Goal: Information Seeking & Learning: Learn about a topic

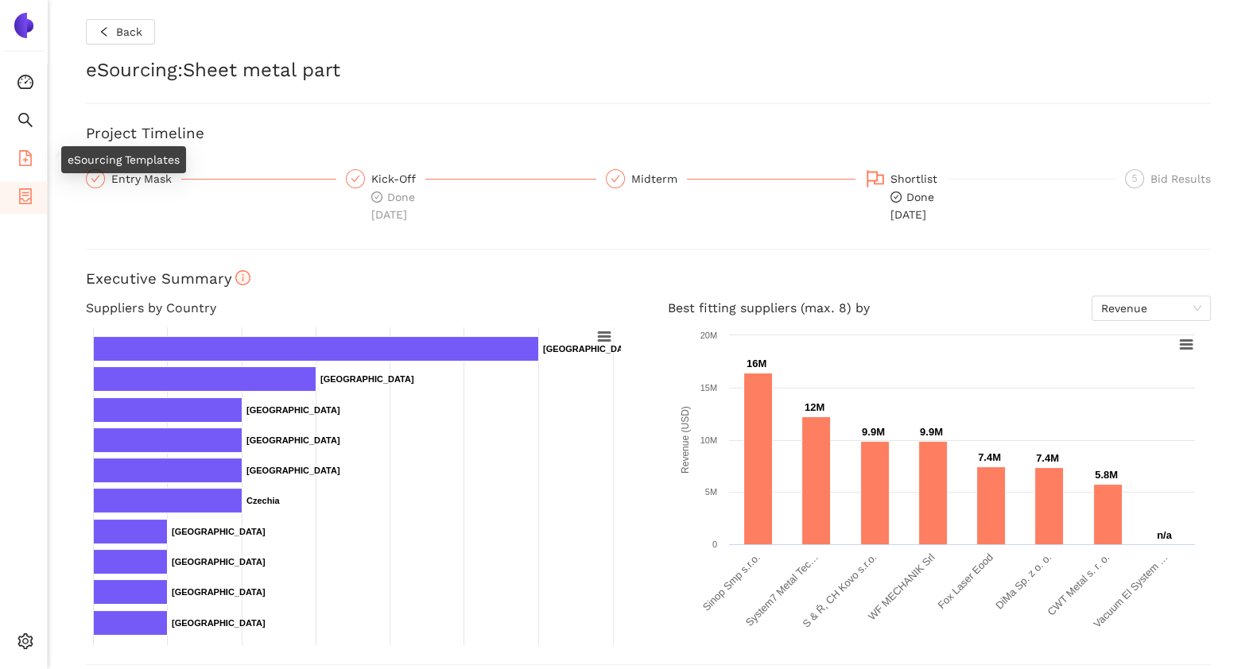
click at [28, 153] on icon "file-add" at bounding box center [25, 158] width 16 height 16
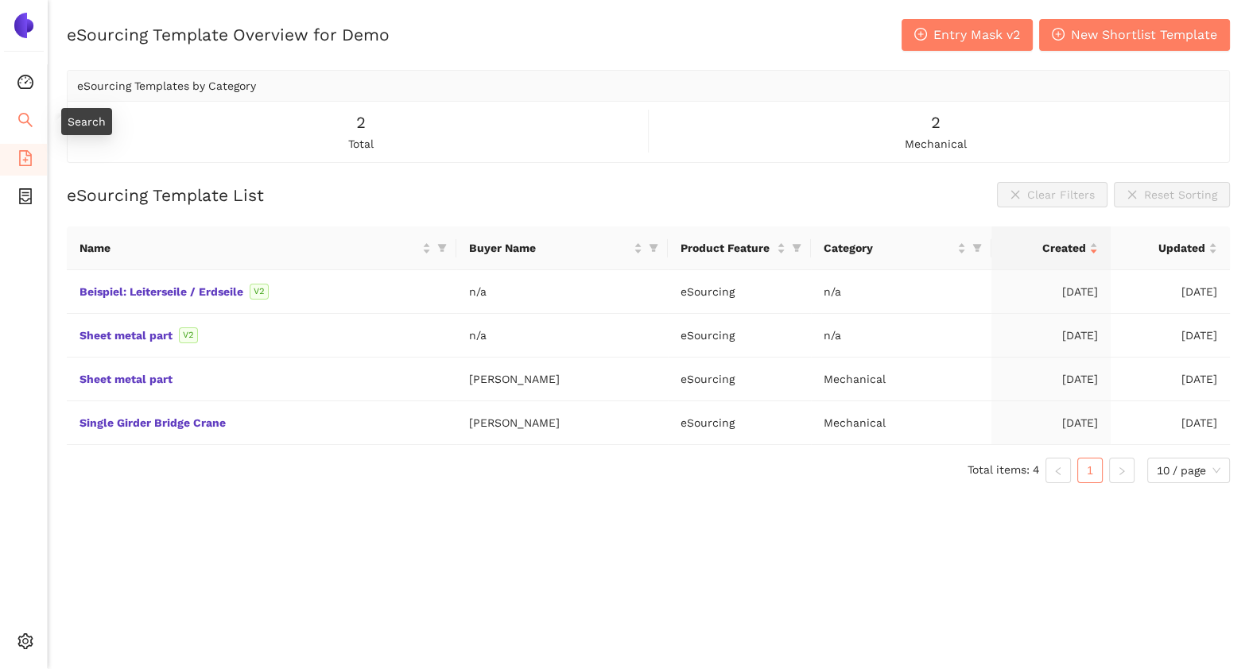
click at [32, 112] on icon "search" at bounding box center [25, 120] width 16 height 16
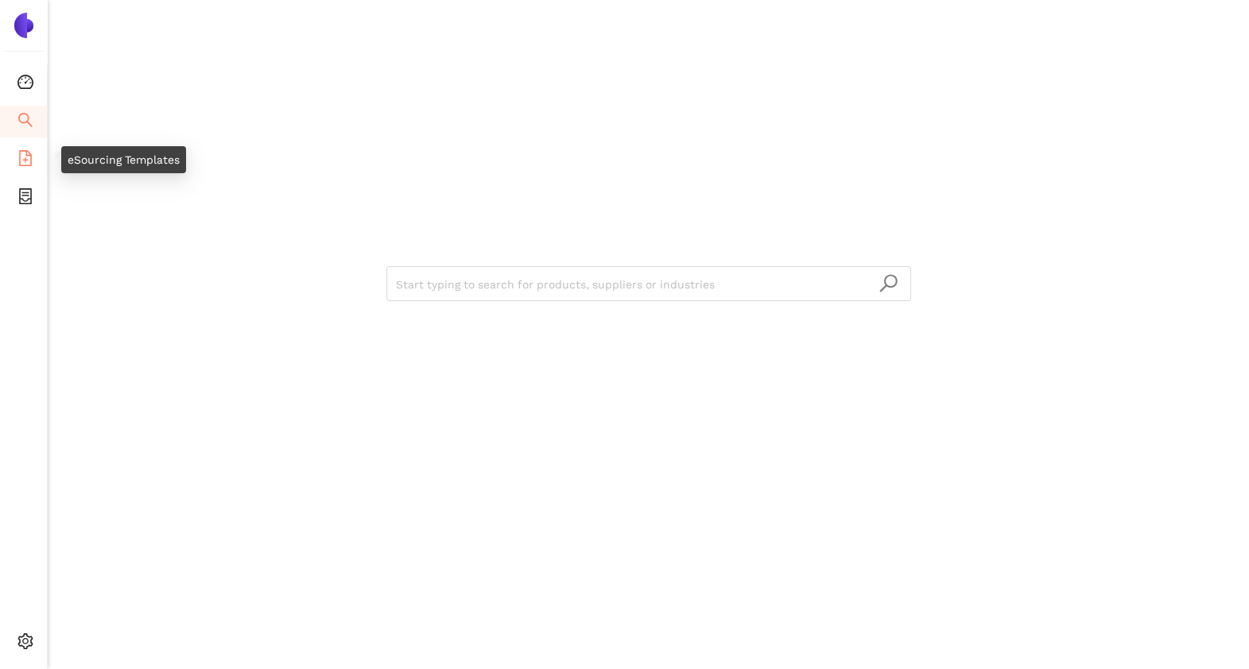
click at [21, 162] on icon "file-add" at bounding box center [25, 158] width 16 height 16
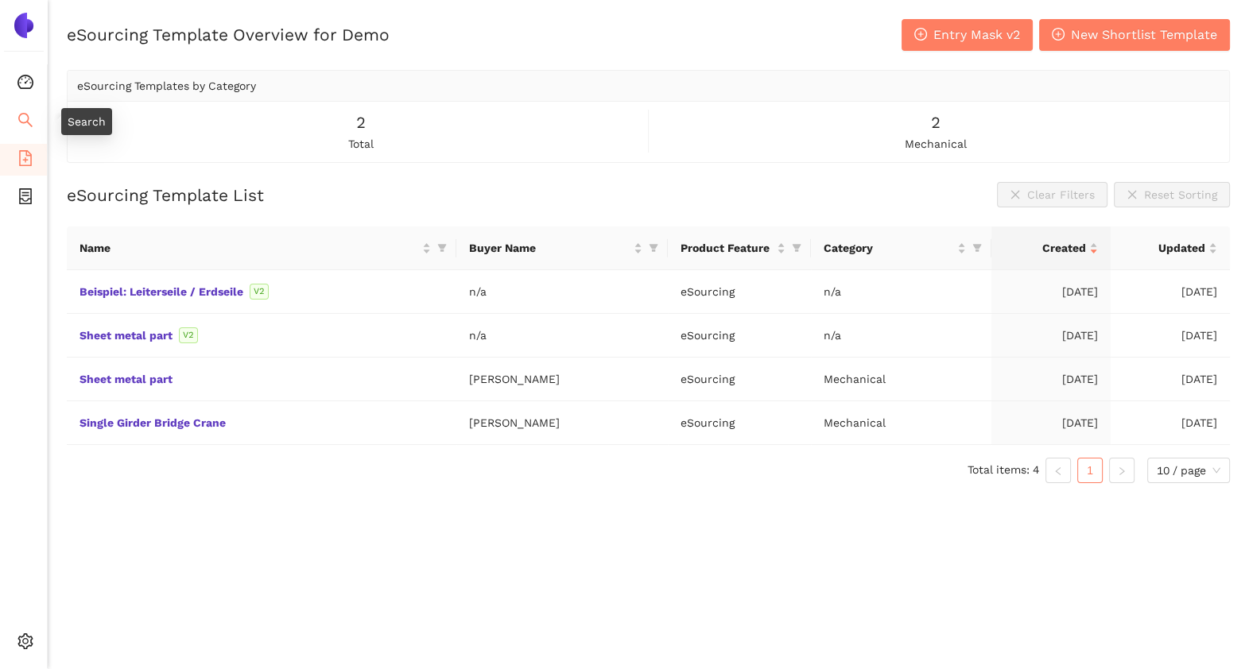
click at [21, 123] on icon "search" at bounding box center [25, 120] width 16 height 16
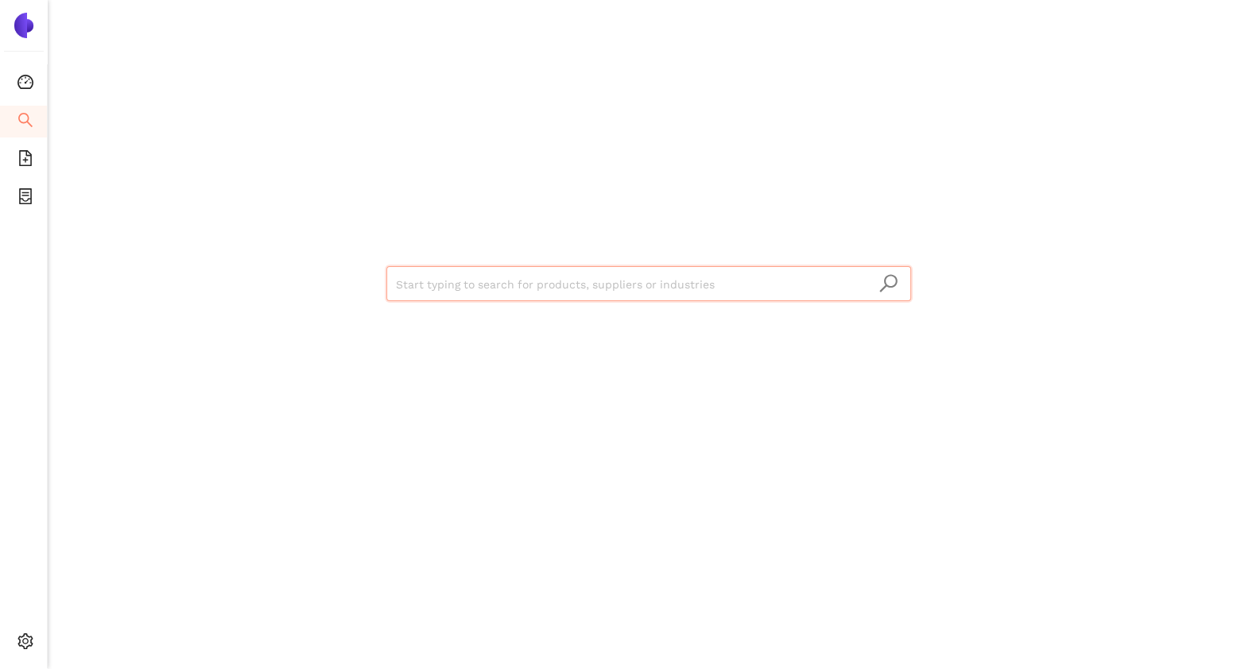
click at [428, 285] on input "search" at bounding box center [648, 284] width 505 height 35
click at [34, 165] on li "eSourcing Templates" at bounding box center [23, 160] width 47 height 32
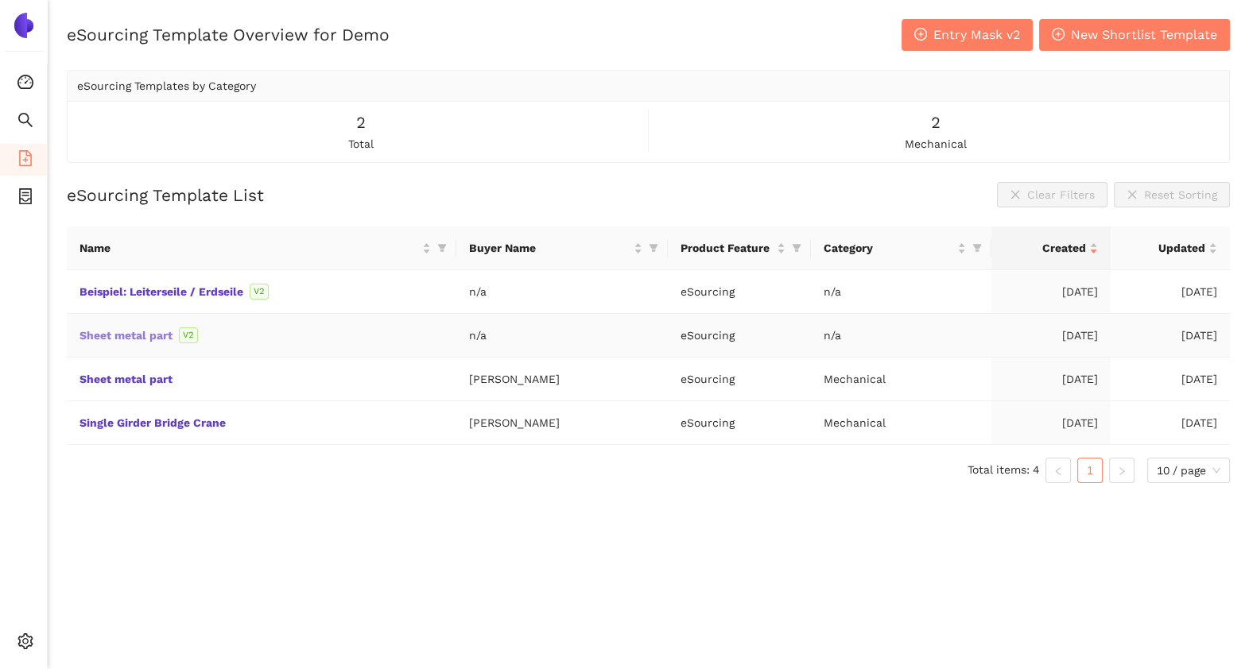
click at [0, 0] on link "Sheet metal part" at bounding box center [0, 0] width 0 height 0
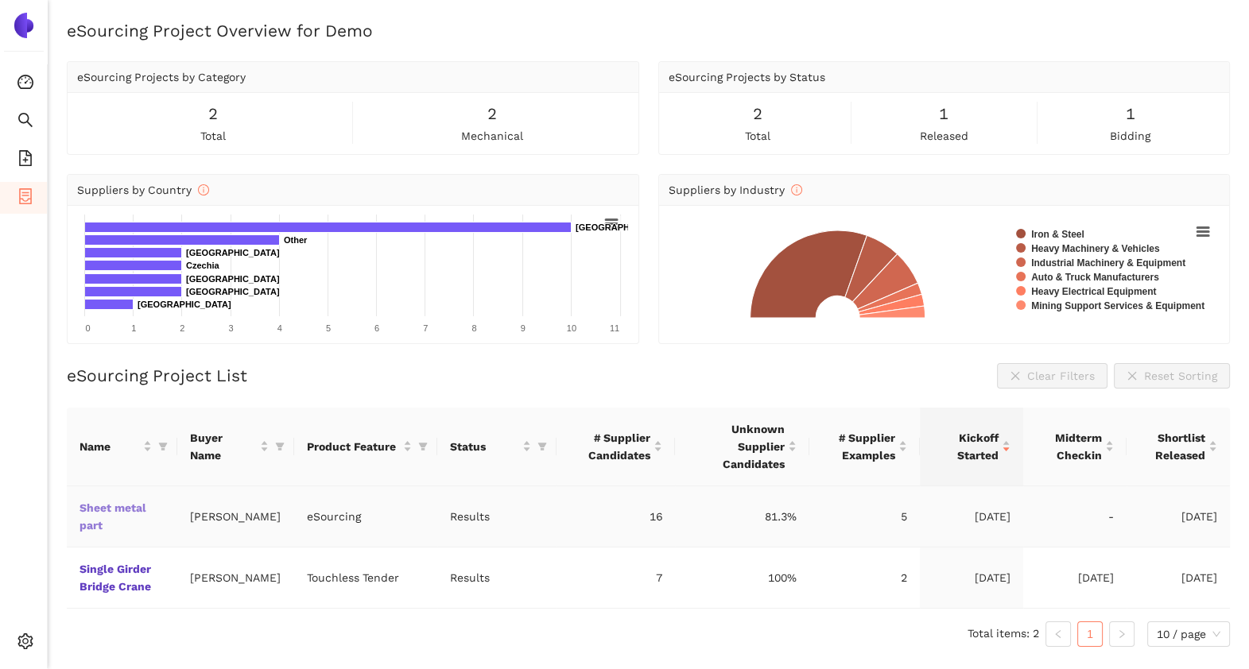
click at [0, 0] on link "Sheet metal part" at bounding box center [0, 0] width 0 height 0
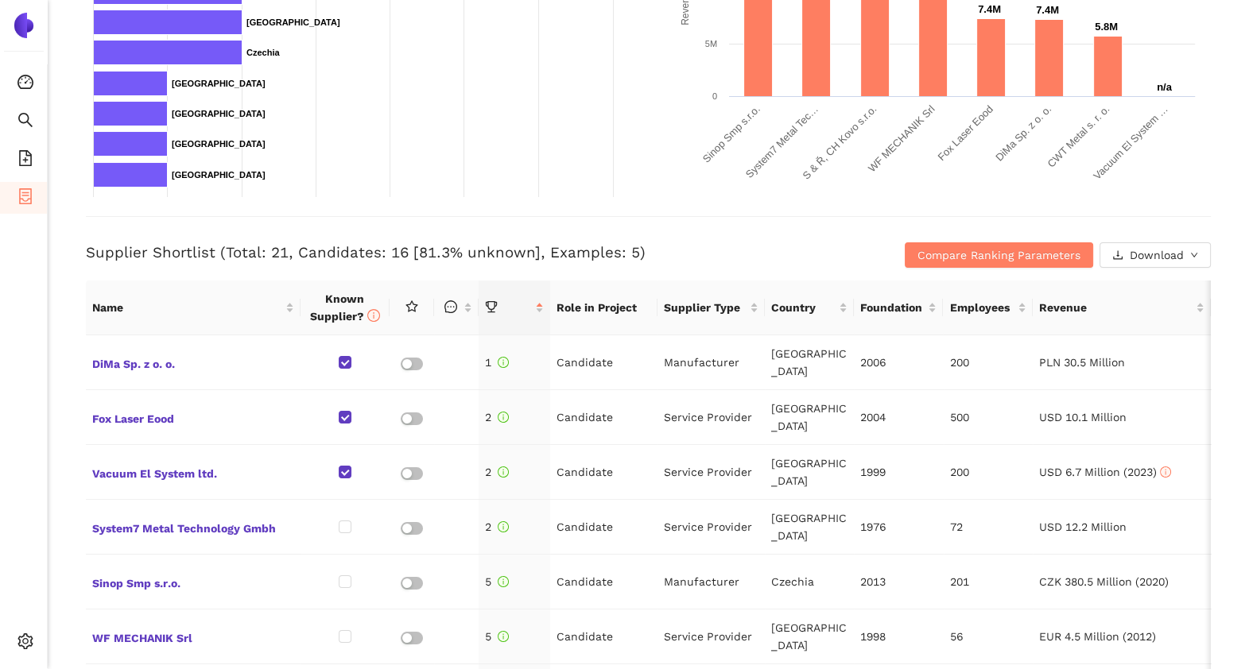
scroll to position [484, 0]
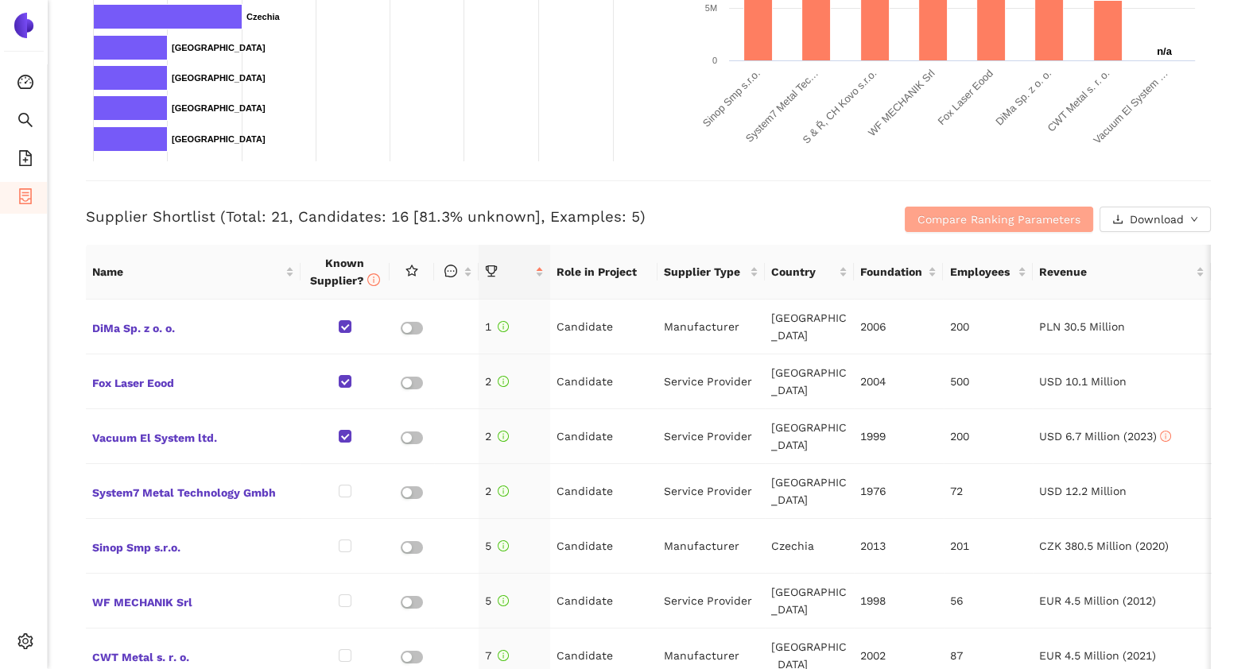
click at [924, 221] on span "Compare Ranking Parameters" at bounding box center [998, 219] width 163 height 17
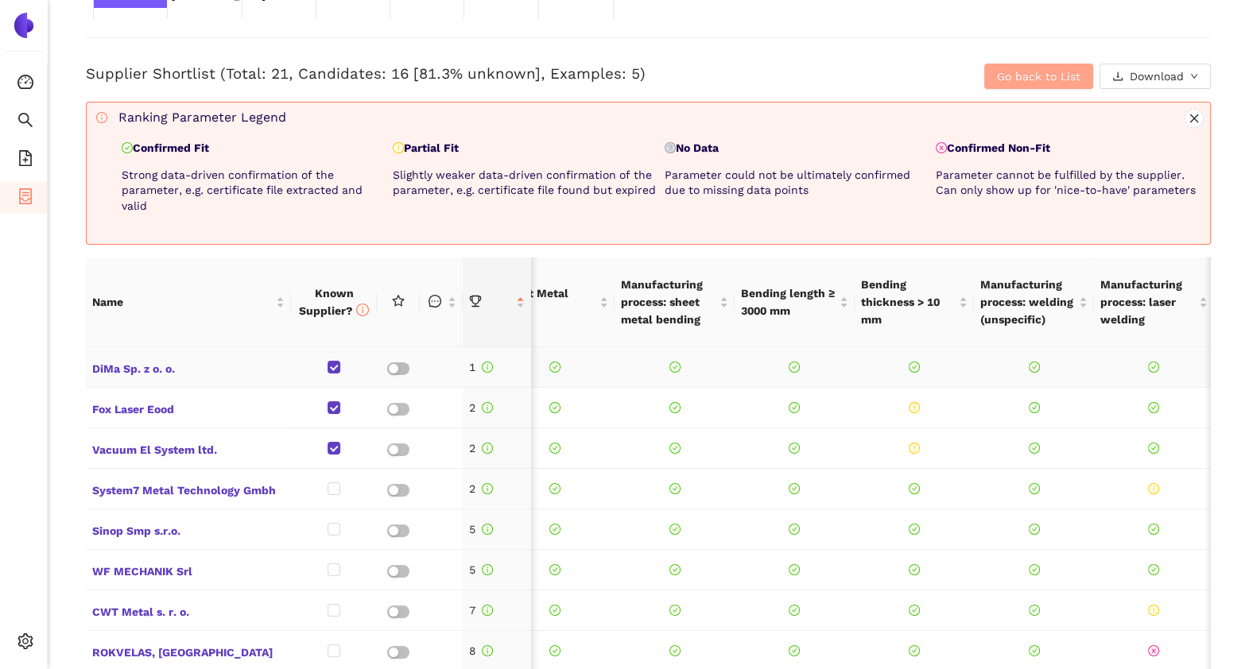
scroll to position [0, 0]
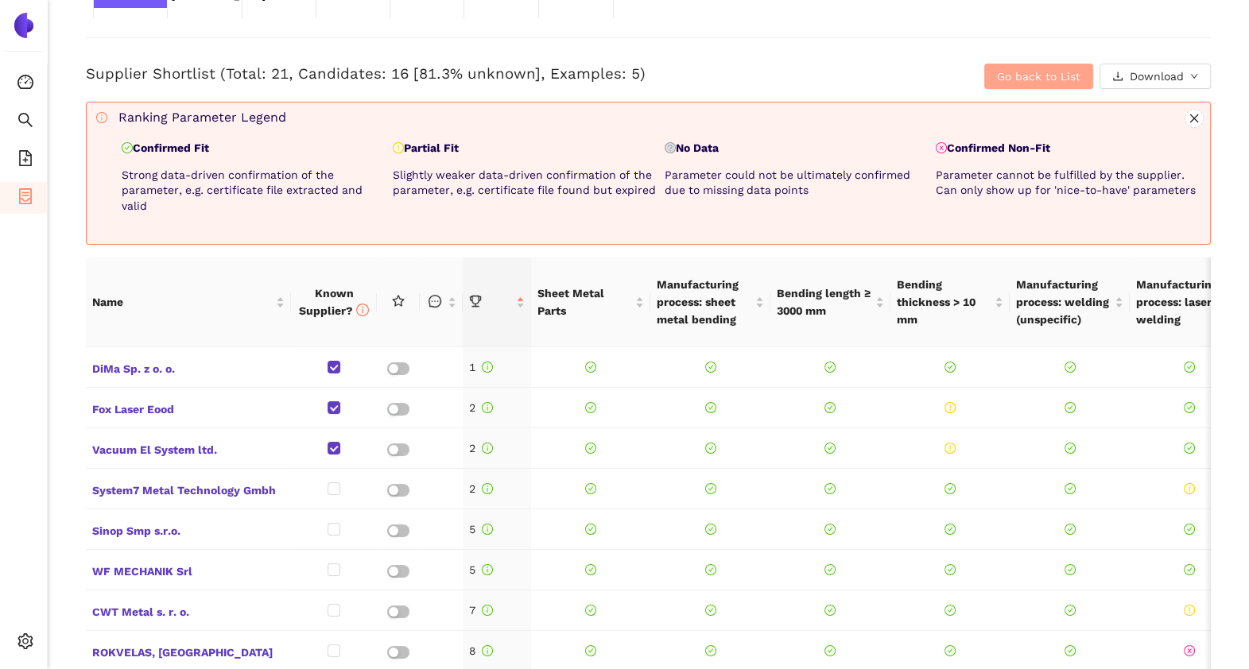
click at [984, 73] on button "Go back to List" at bounding box center [1038, 76] width 109 height 25
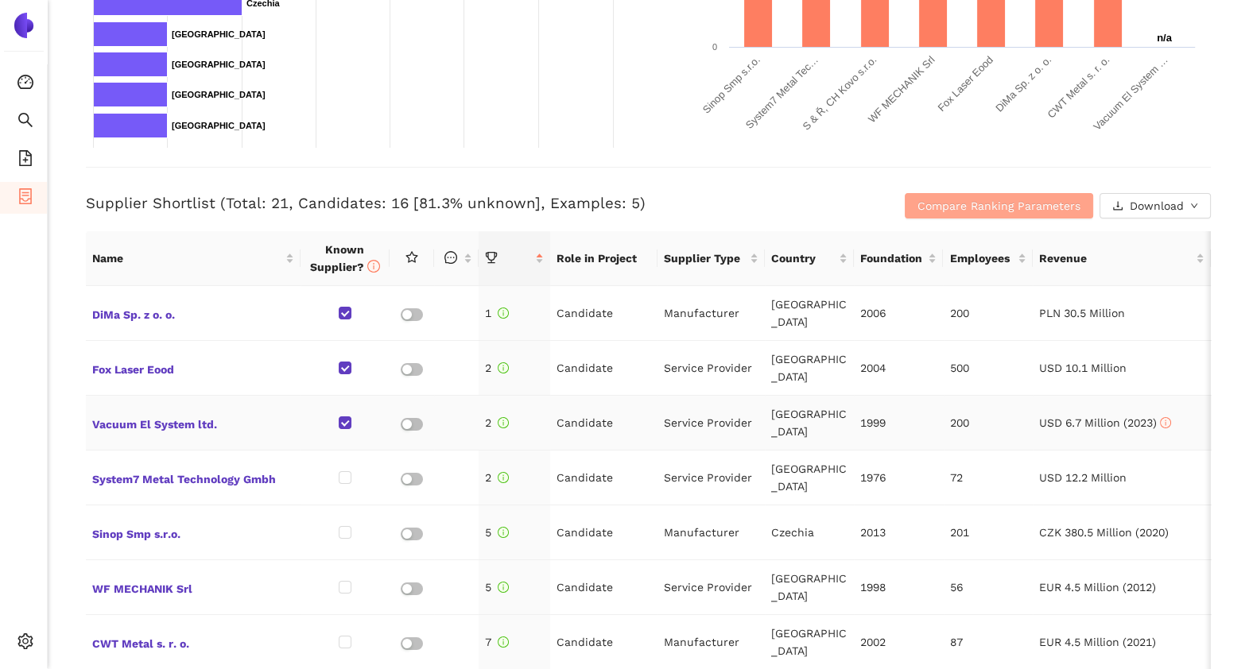
scroll to position [497, 0]
click at [155, 319] on span "DiMa Sp. z o. o." at bounding box center [193, 314] width 202 height 21
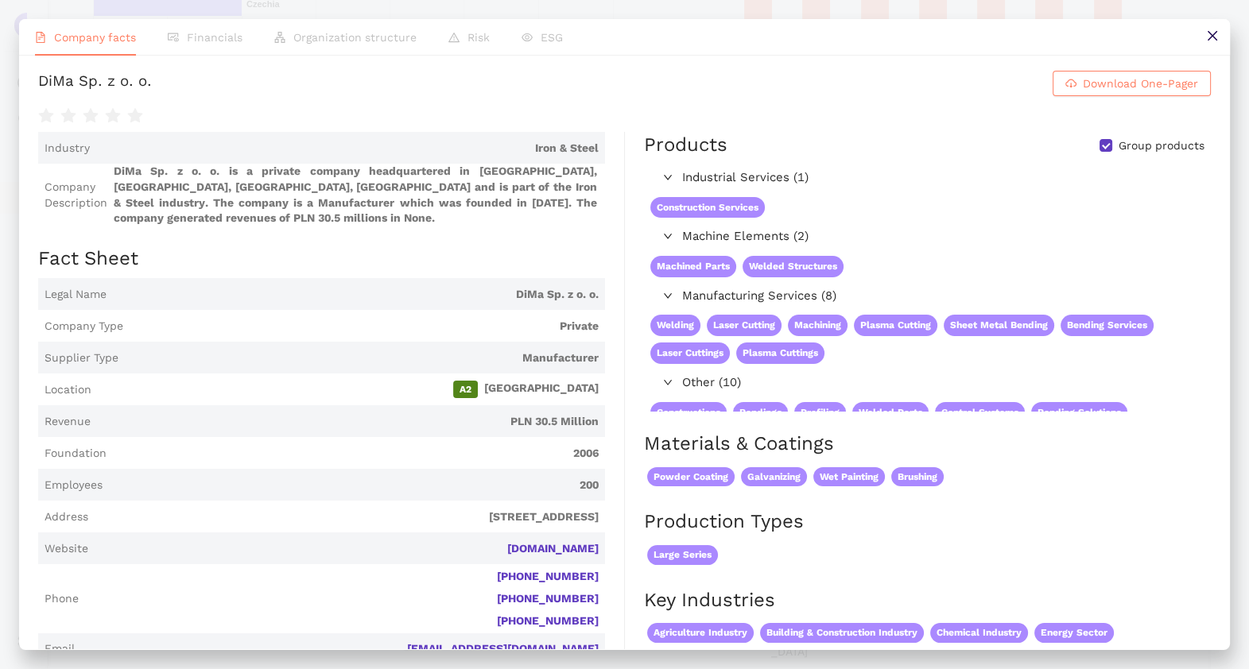
scroll to position [0, 0]
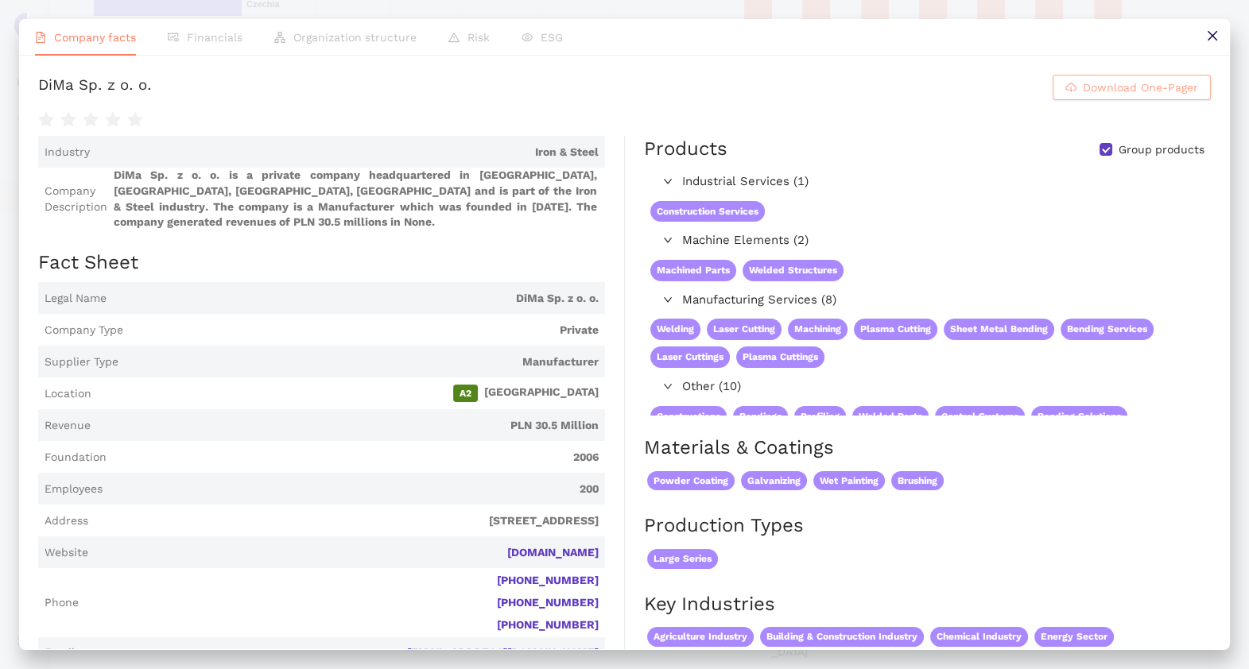
click at [1191, 91] on button "Download One-Pager" at bounding box center [1131, 87] width 158 height 25
click at [1214, 34] on icon "close" at bounding box center [1212, 35] width 13 height 13
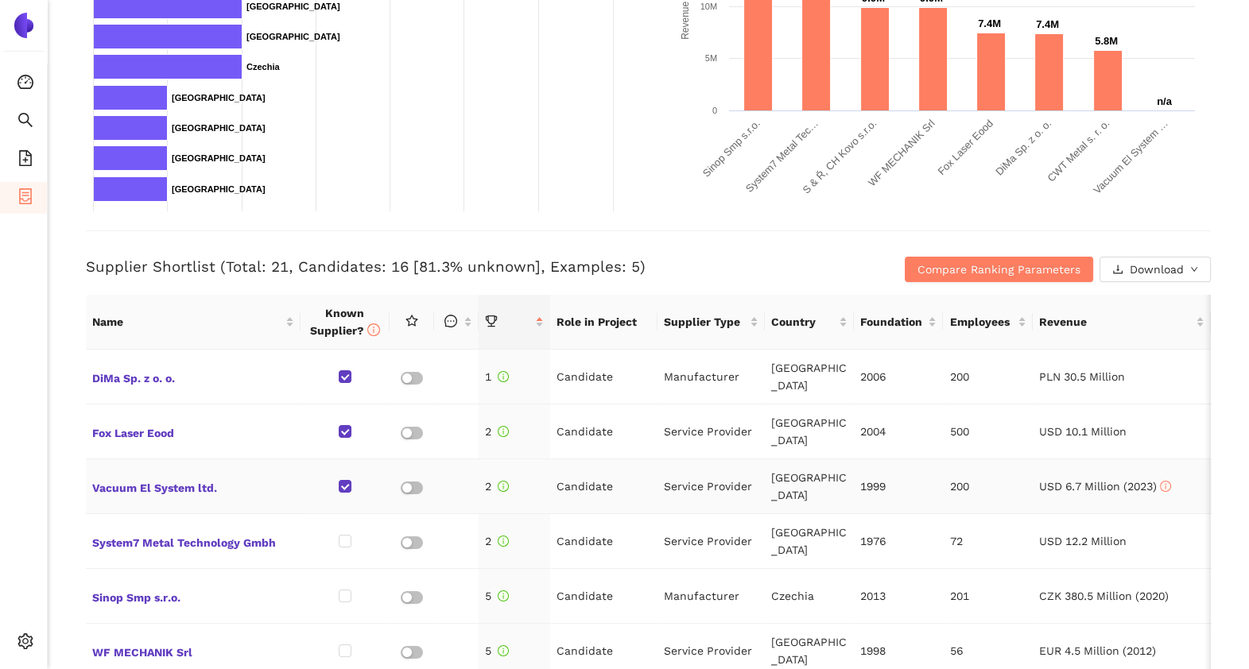
scroll to position [431, 0]
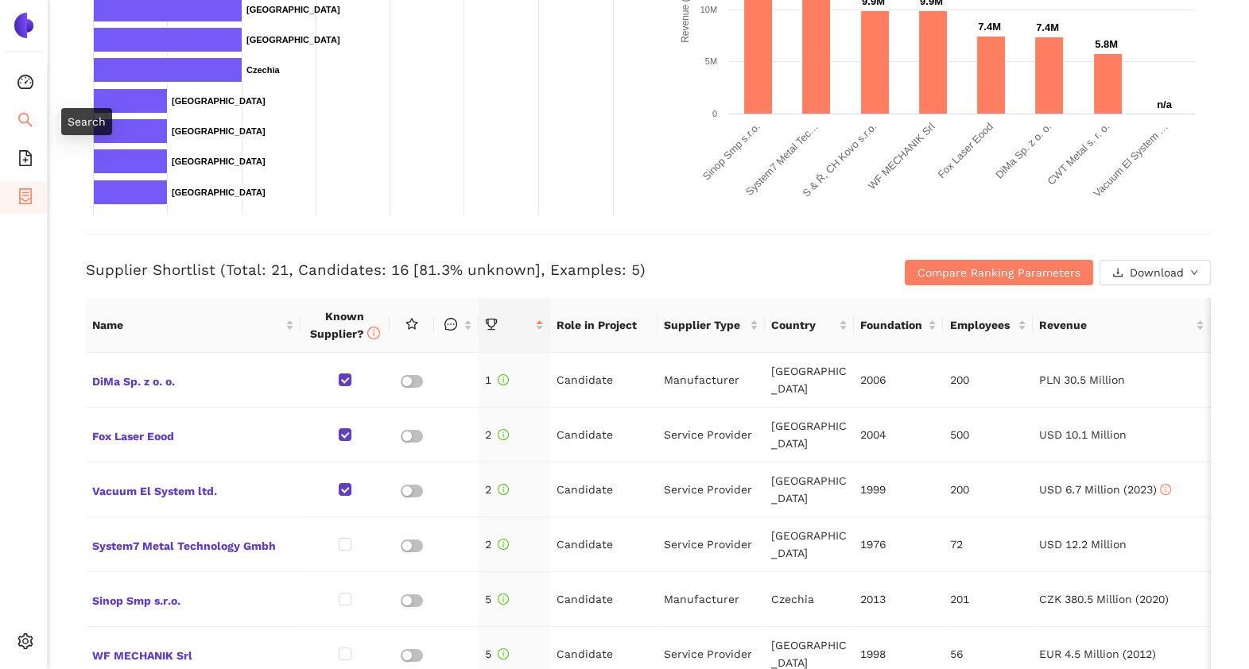
click at [32, 112] on icon "search" at bounding box center [25, 120] width 16 height 16
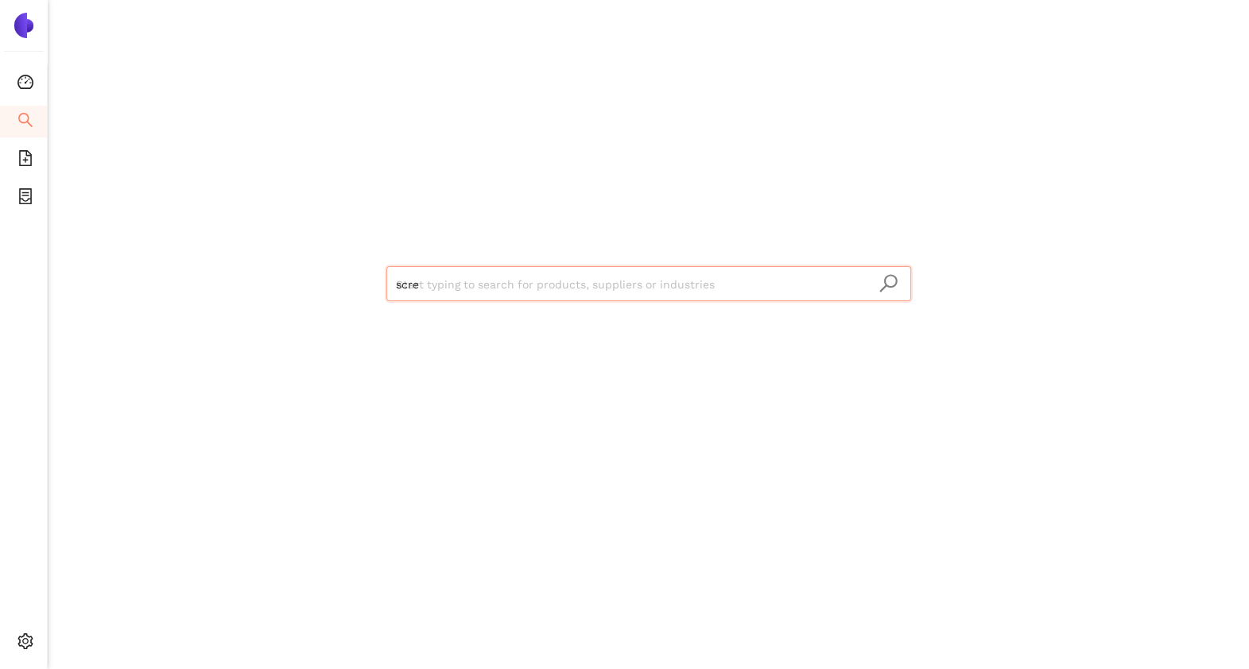
type input "screw"
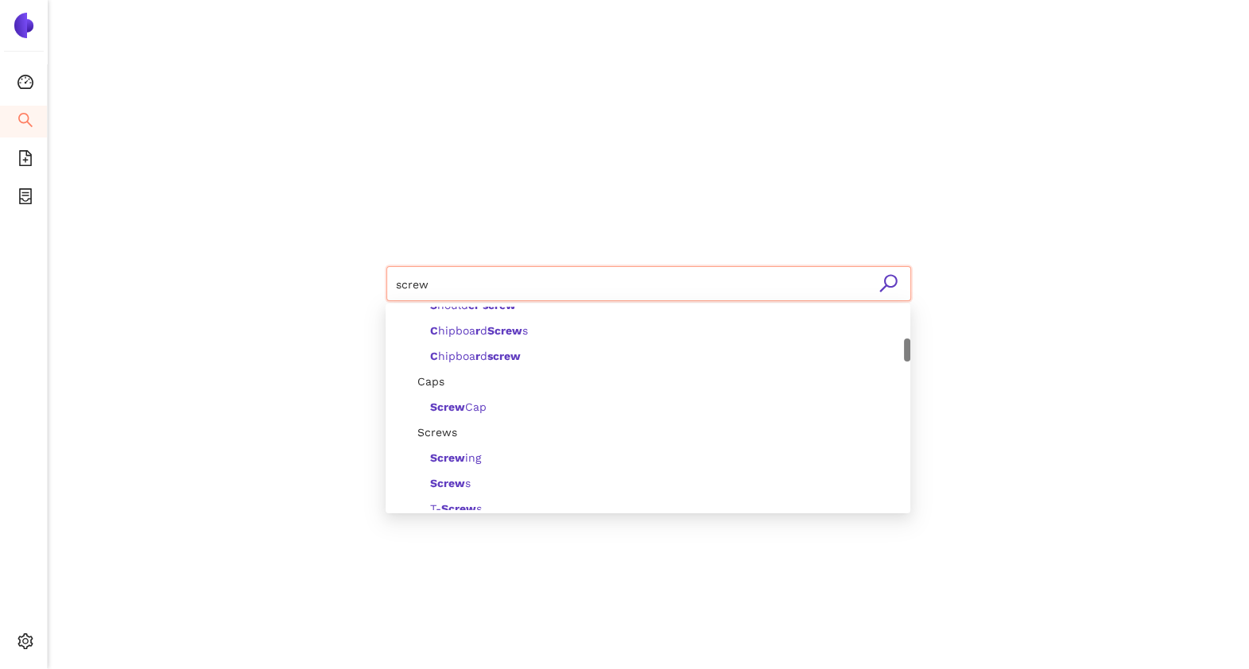
scroll to position [273, 0]
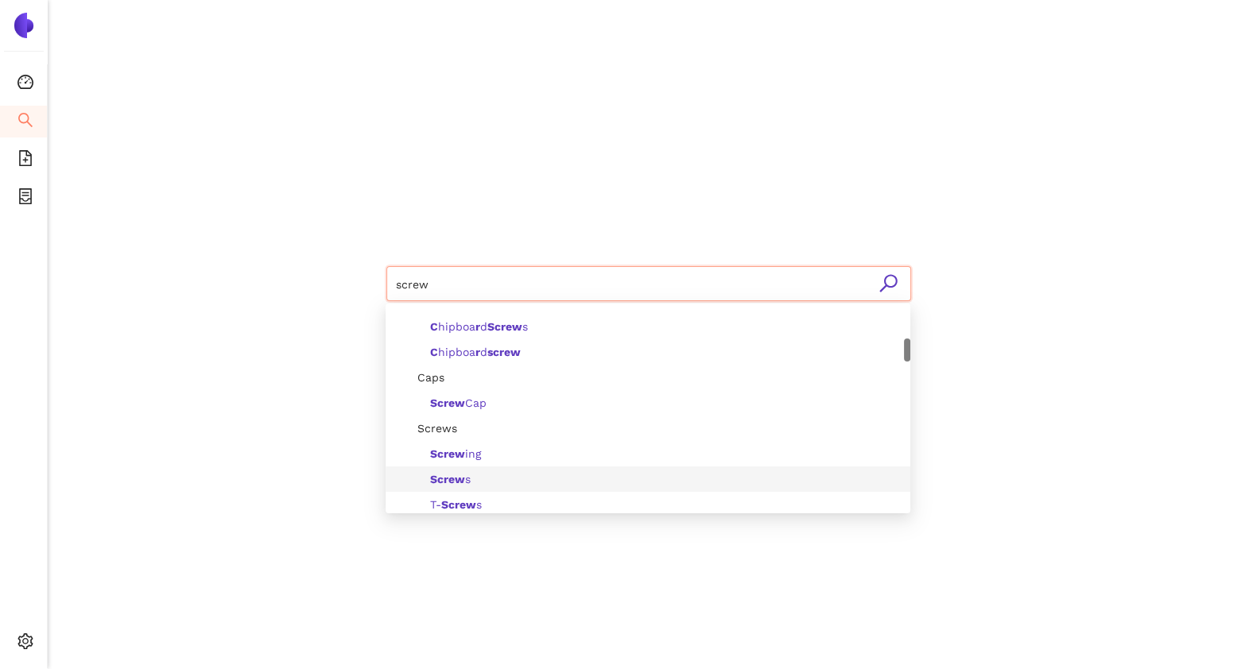
click at [477, 471] on div "Screw s" at bounding box center [653, 479] width 496 height 17
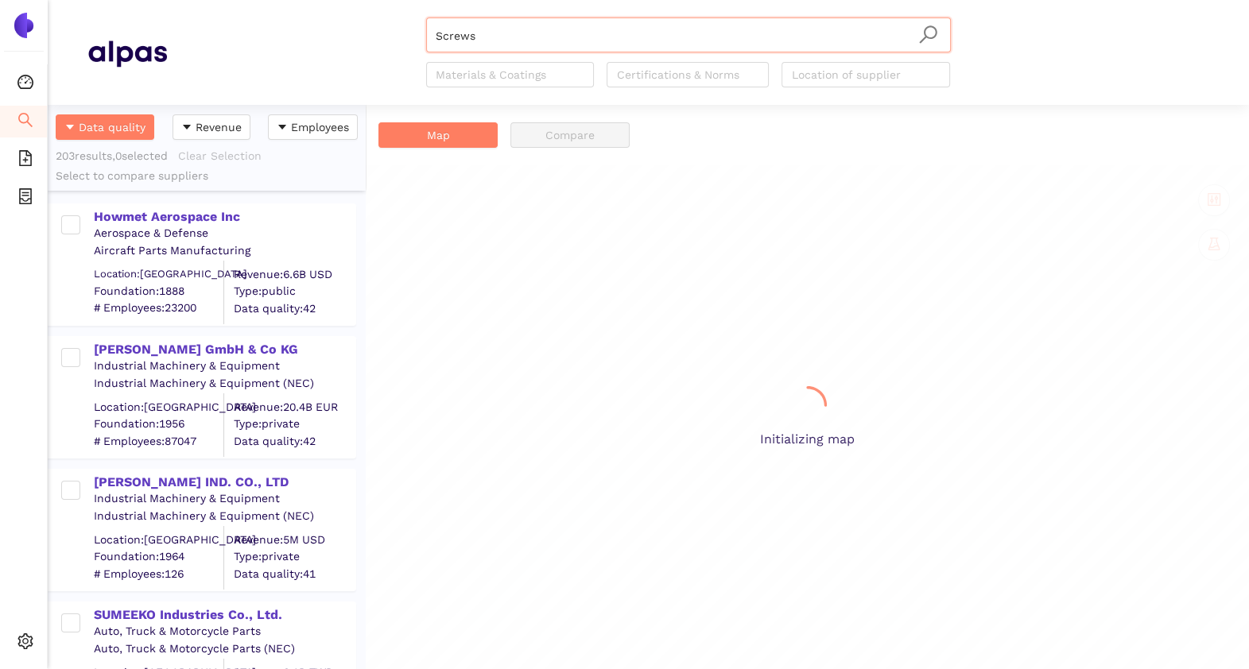
scroll to position [548, 302]
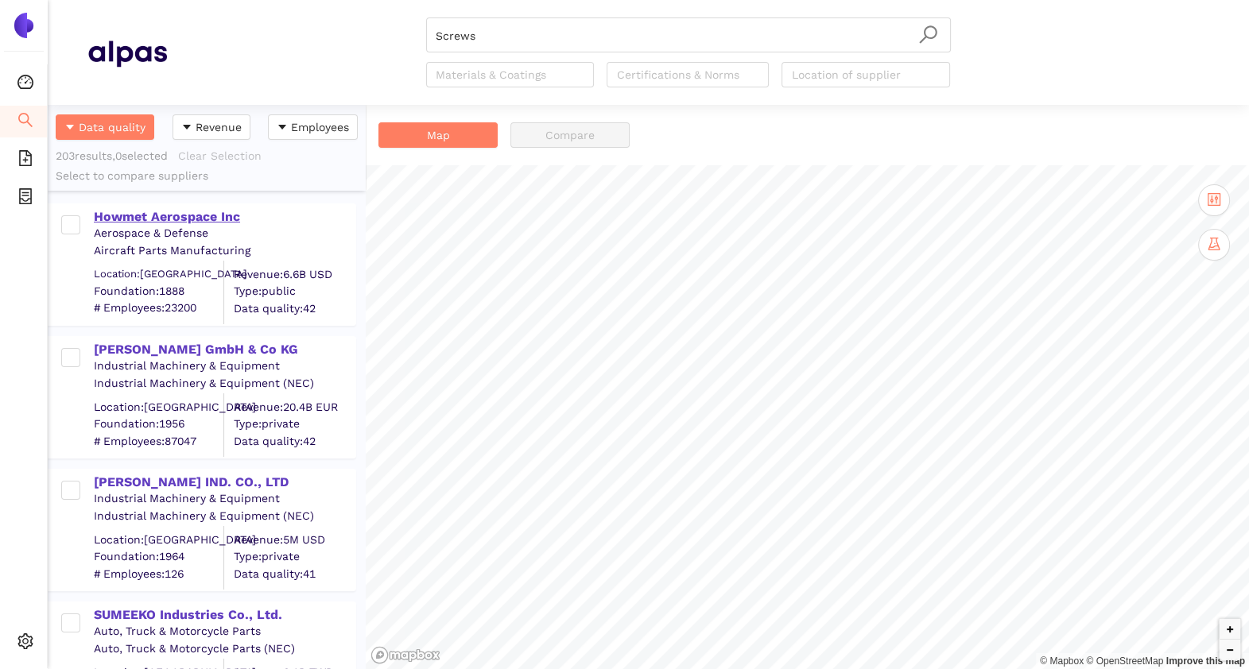
click at [196, 219] on div "Howmet Aerospace Inc" at bounding box center [224, 216] width 261 height 17
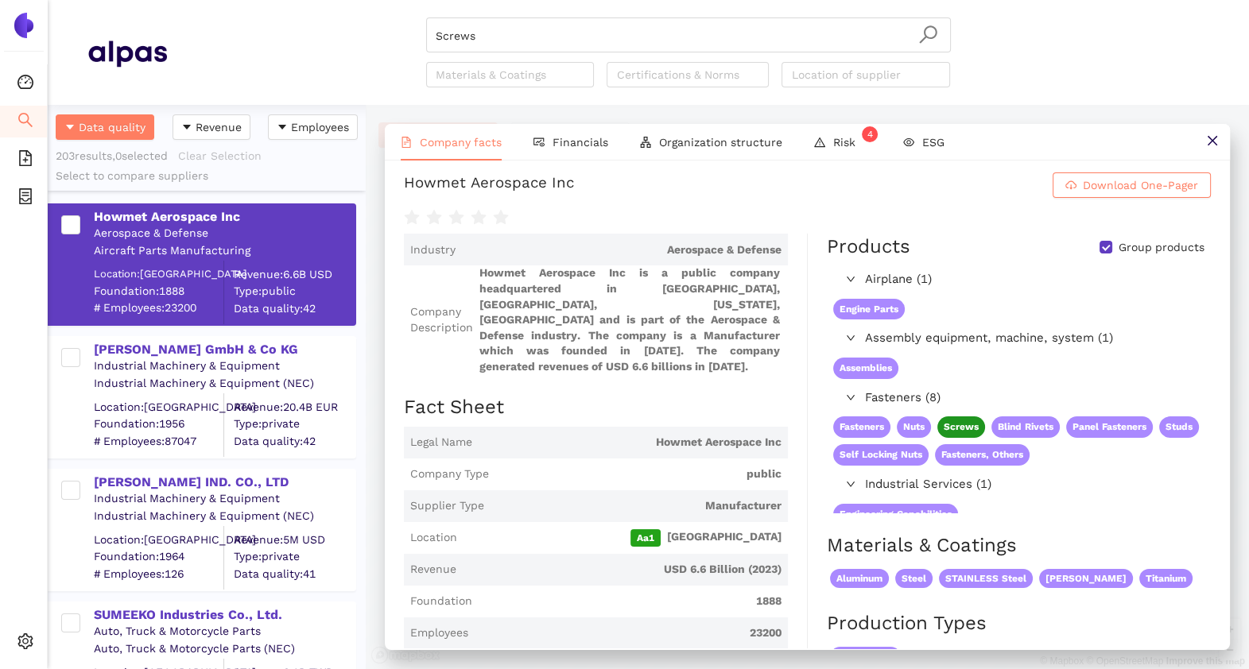
scroll to position [0, 0]
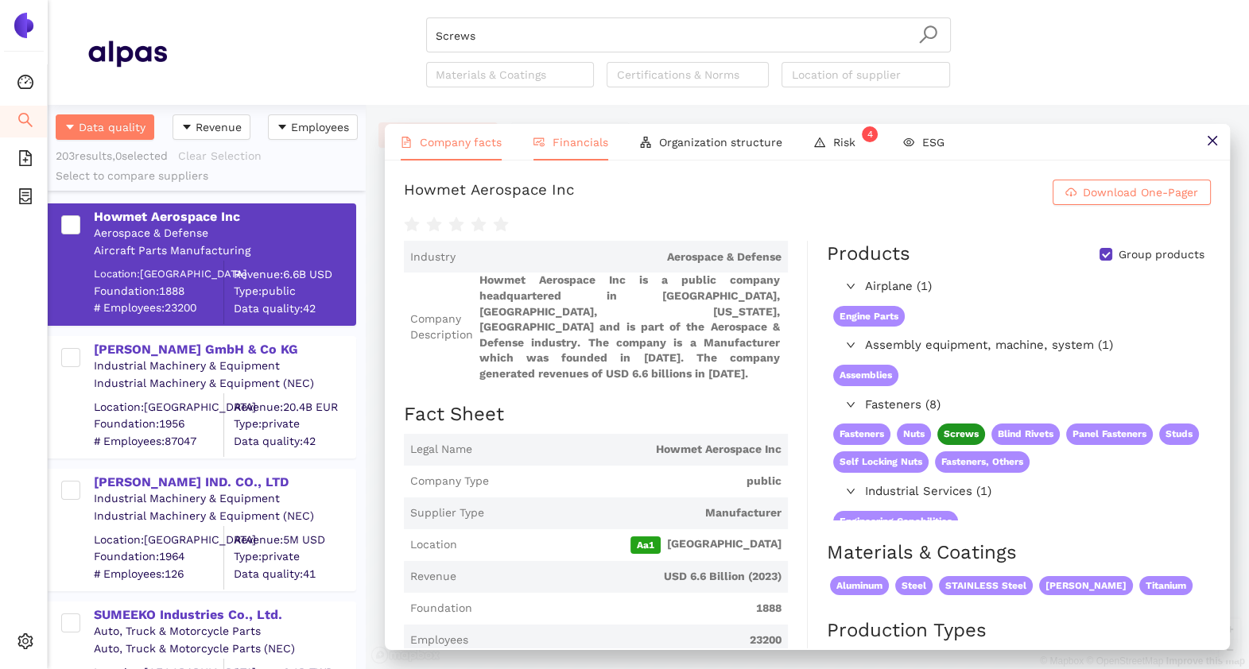
click at [571, 139] on span "Financials" at bounding box center [580, 142] width 56 height 13
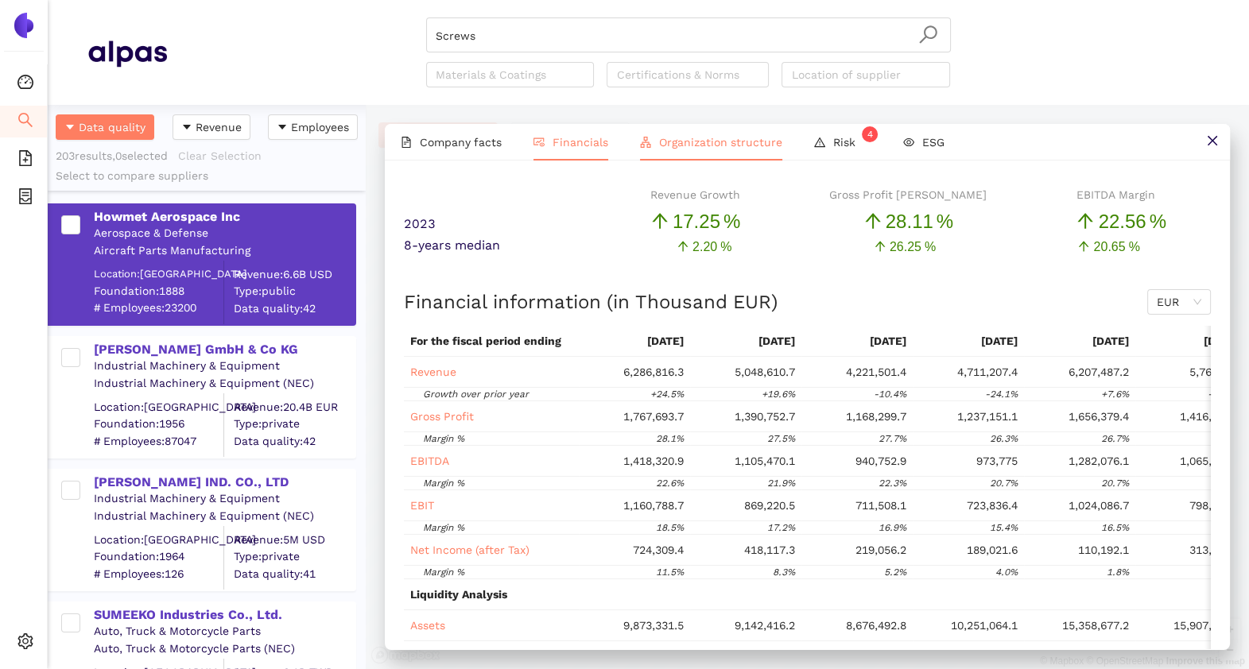
click at [696, 147] on span "Organization structure" at bounding box center [720, 142] width 123 height 13
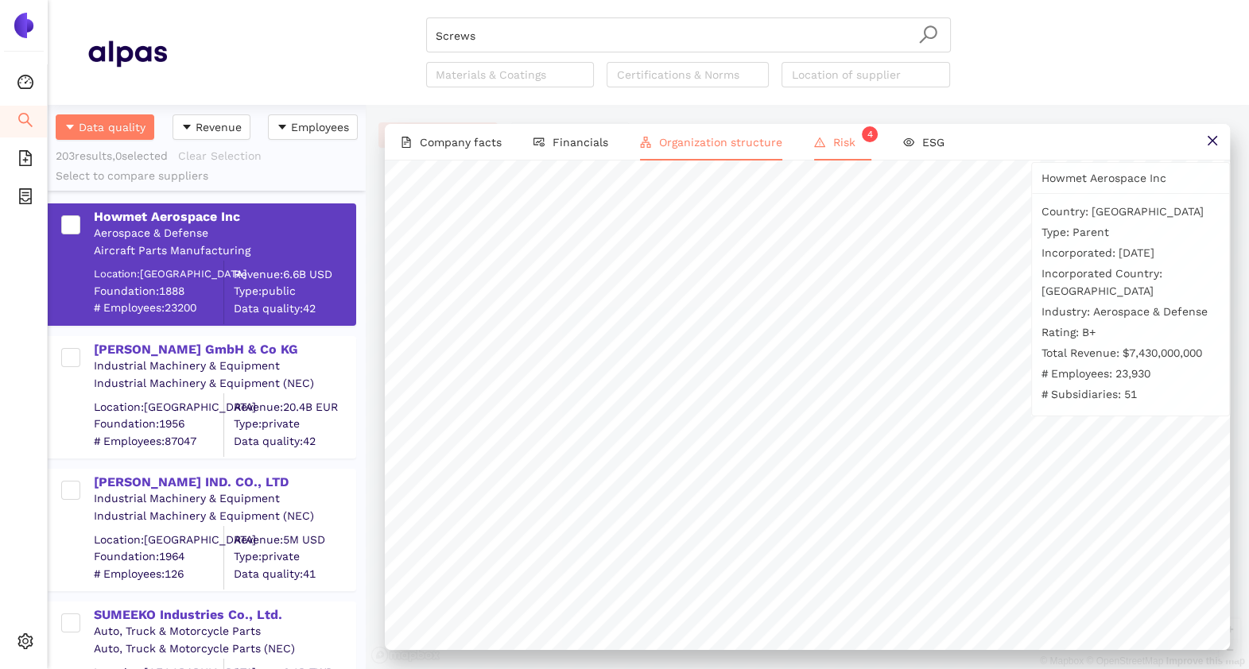
click at [835, 151] on li "Risk 4" at bounding box center [842, 142] width 89 height 37
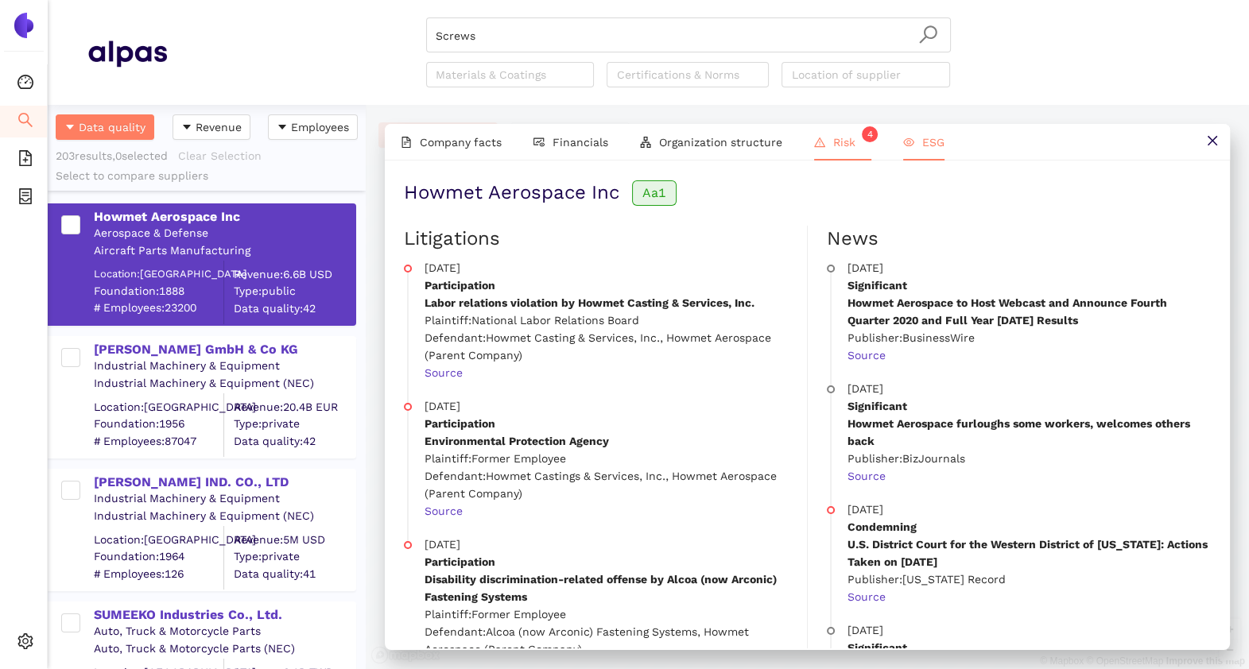
click at [939, 129] on li "ESG" at bounding box center [923, 142] width 73 height 37
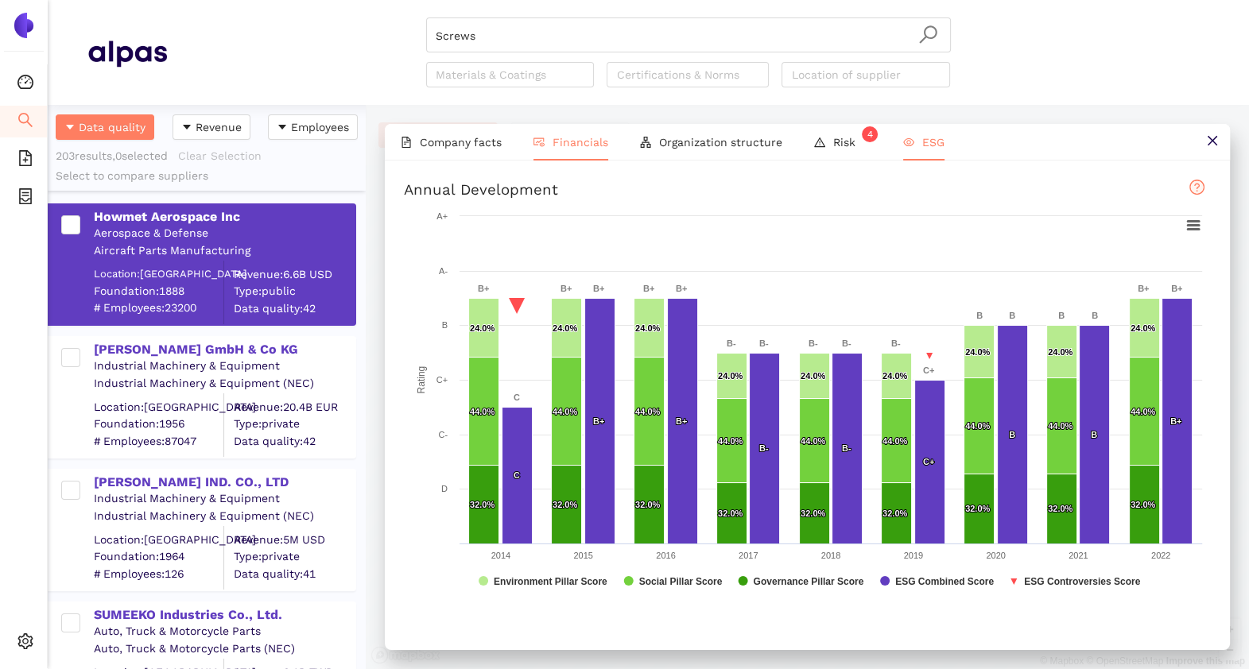
click at [552, 130] on li "Financials" at bounding box center [570, 142] width 107 height 37
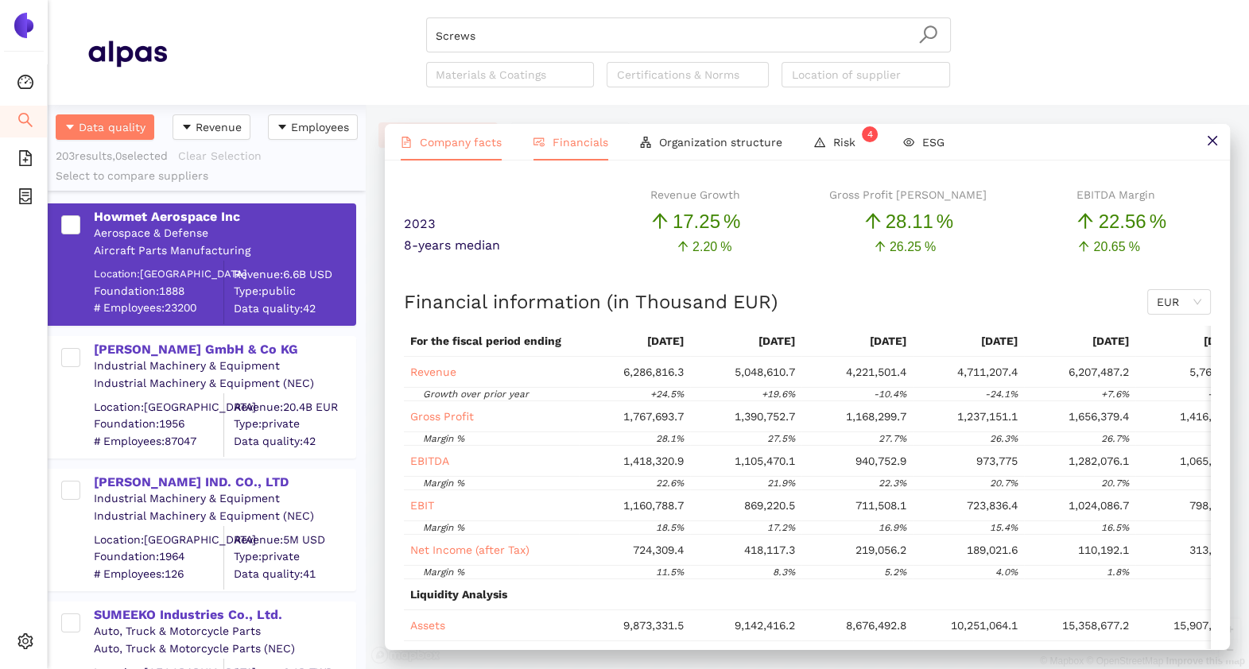
click at [483, 139] on span "Company facts" at bounding box center [461, 142] width 82 height 13
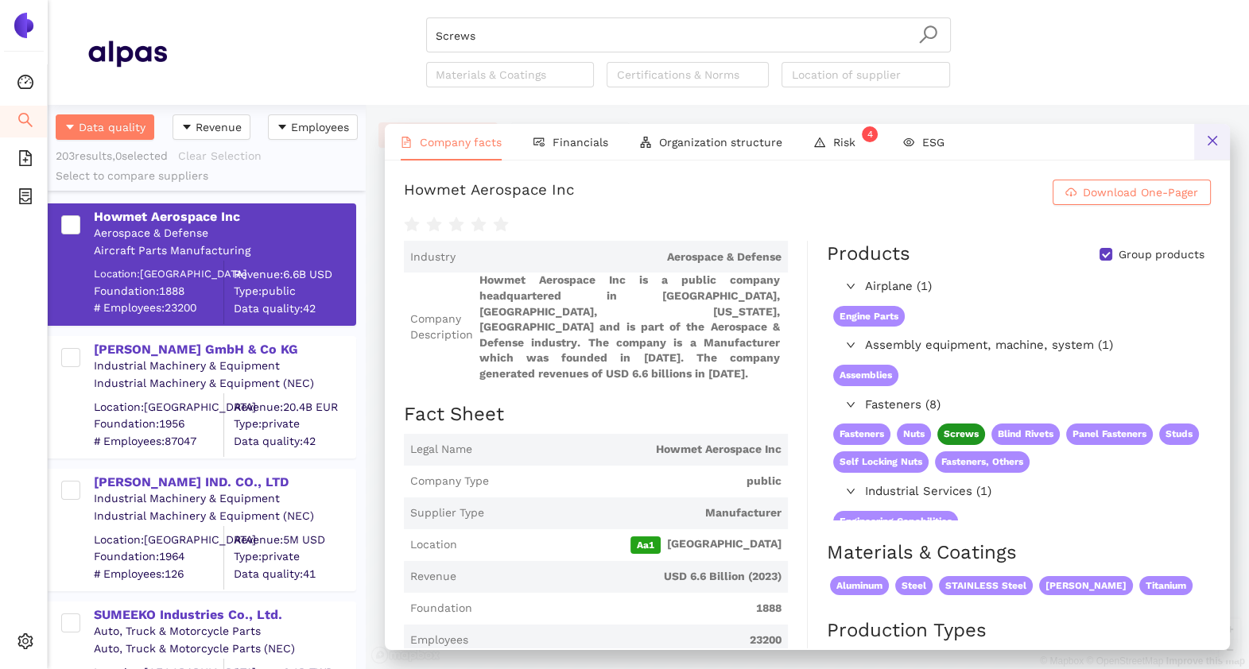
click at [1214, 139] on icon "close" at bounding box center [1212, 140] width 13 height 13
